Goal: Download file/media

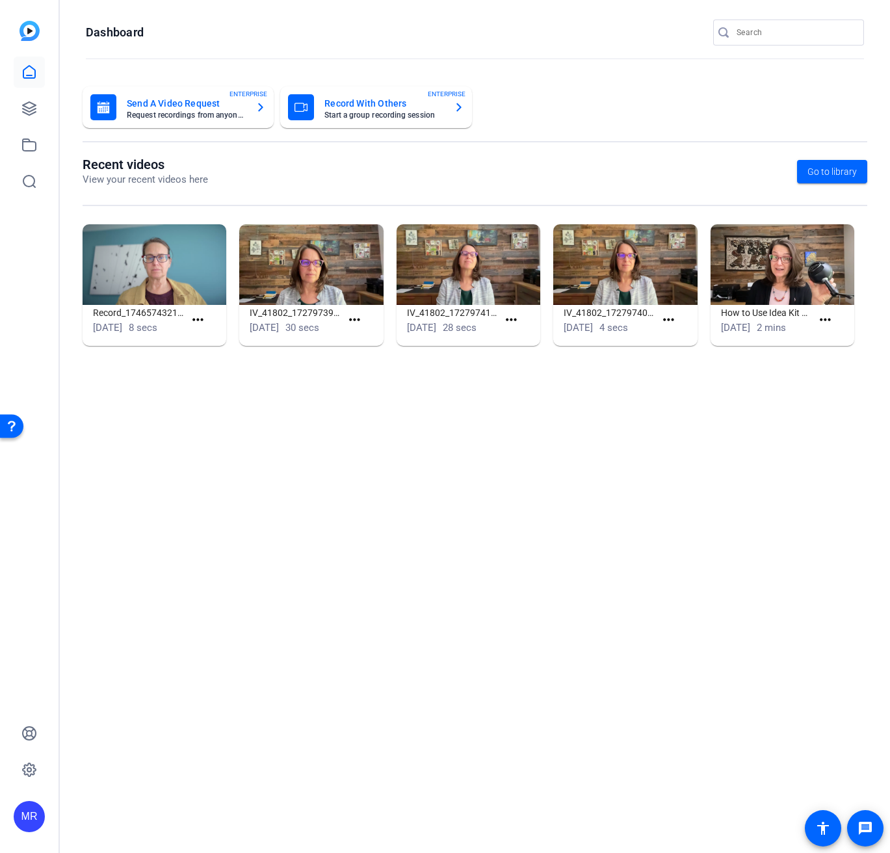
click at [751, 36] on input "Search" at bounding box center [794, 33] width 117 height 16
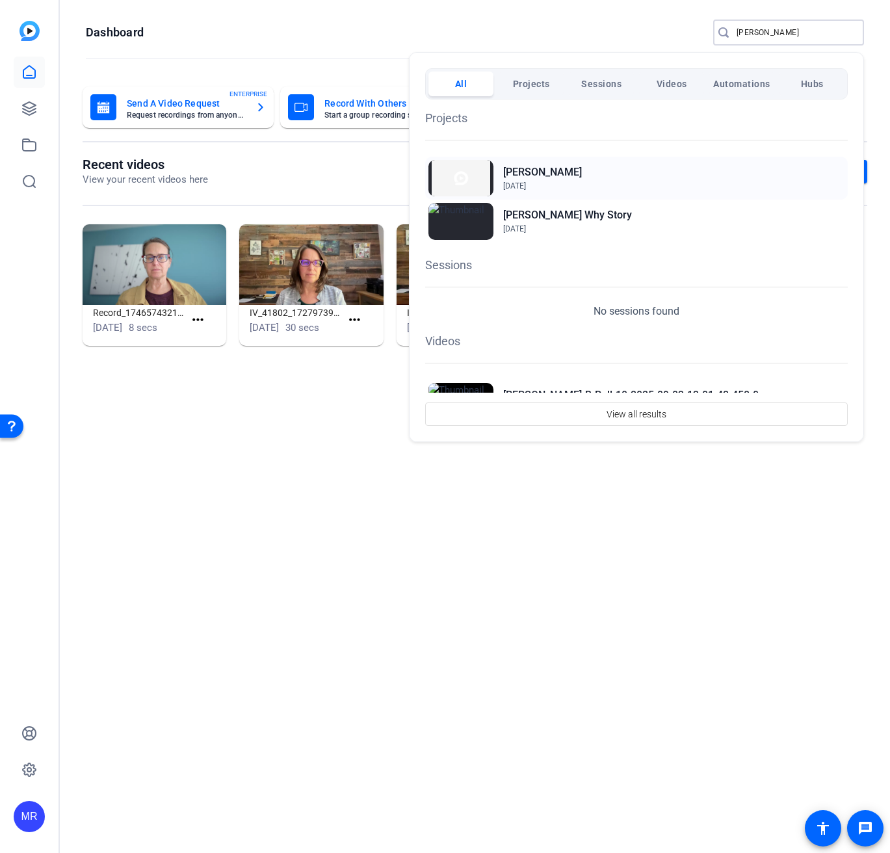
type input "[PERSON_NAME]"
click at [0, 0] on h2 "[PERSON_NAME]" at bounding box center [0, 0] width 0 height 0
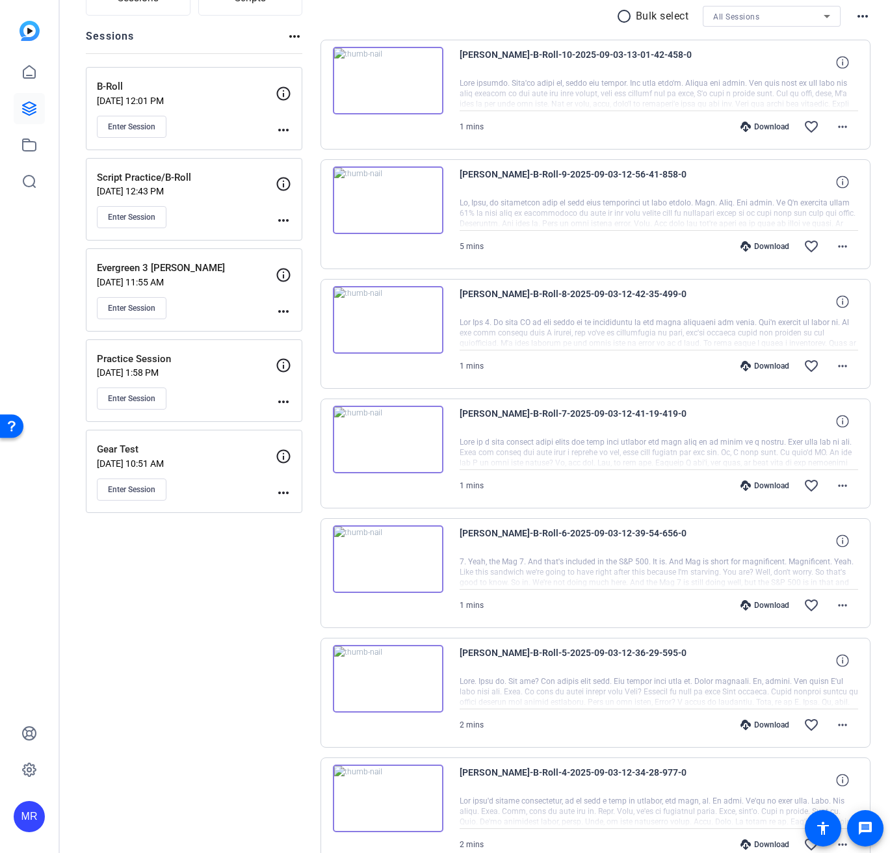
scroll to position [585, 0]
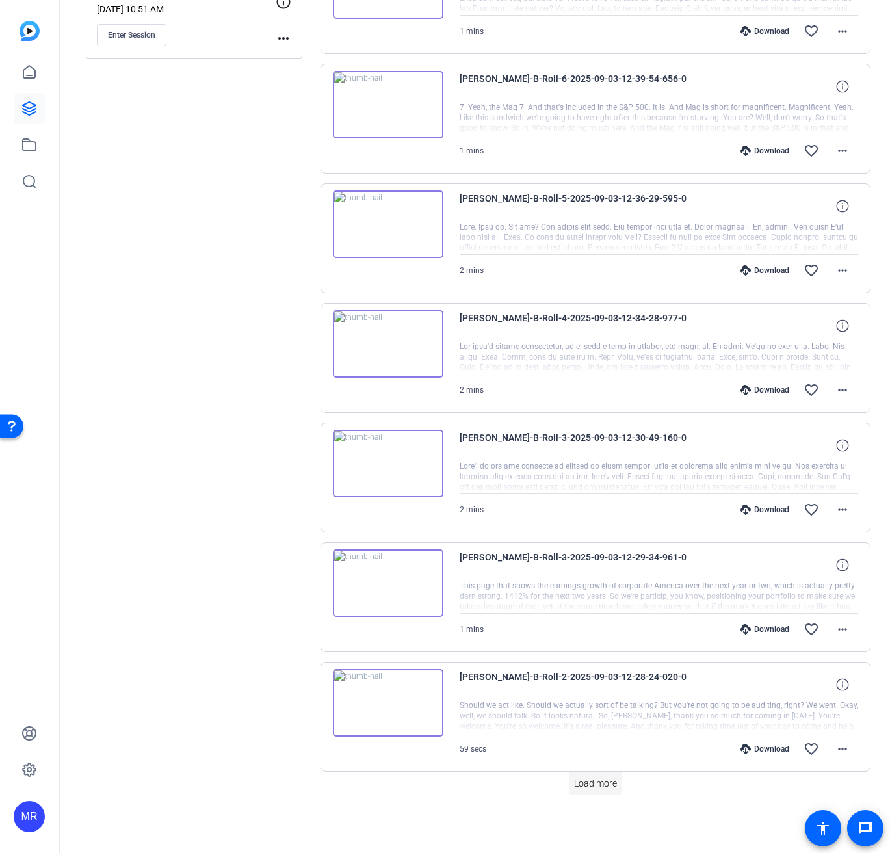
click at [606, 784] on span "Load more" at bounding box center [595, 784] width 43 height 14
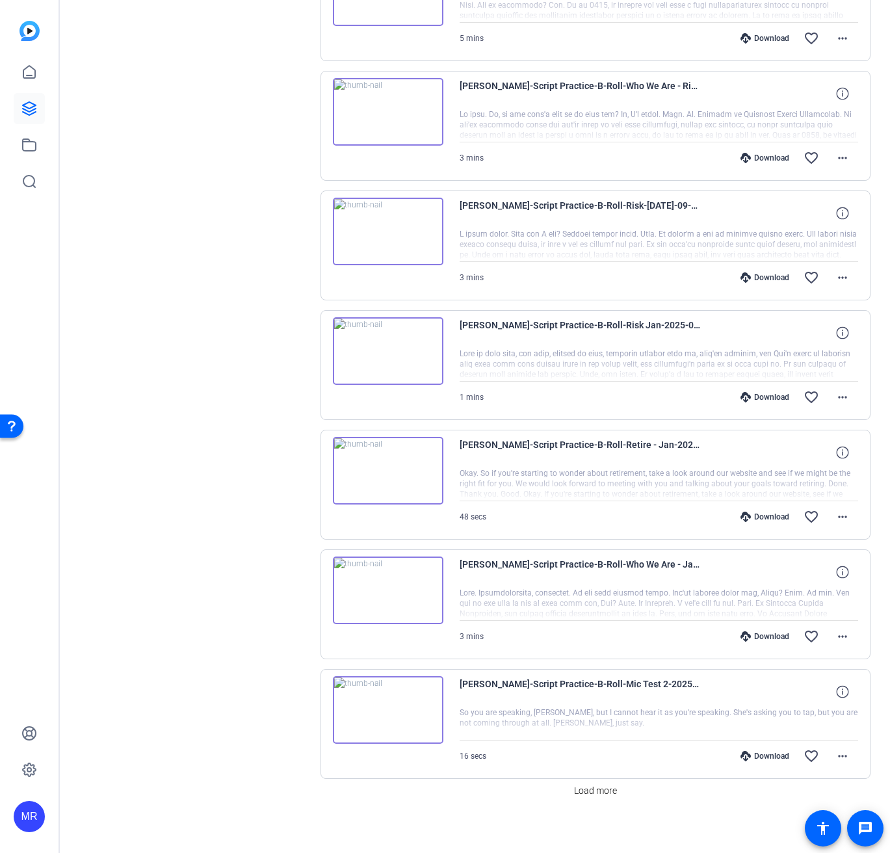
scroll to position [1781, 0]
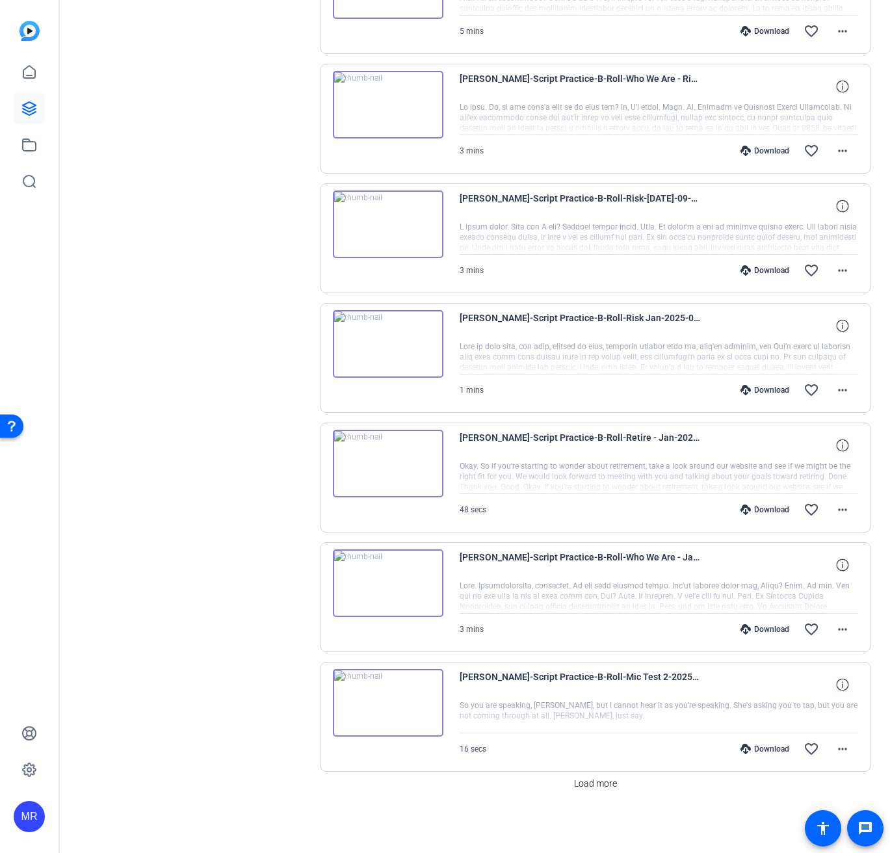
click at [771, 627] on div "Download" at bounding box center [765, 629] width 62 height 10
